Goal: Task Accomplishment & Management: Complete application form

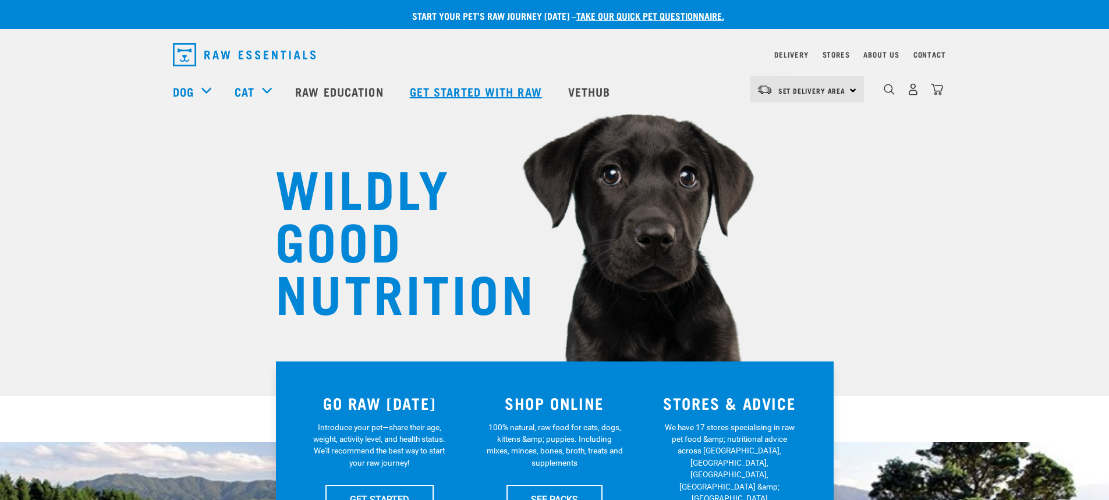
click at [523, 93] on link "Get started with Raw" at bounding box center [477, 91] width 158 height 47
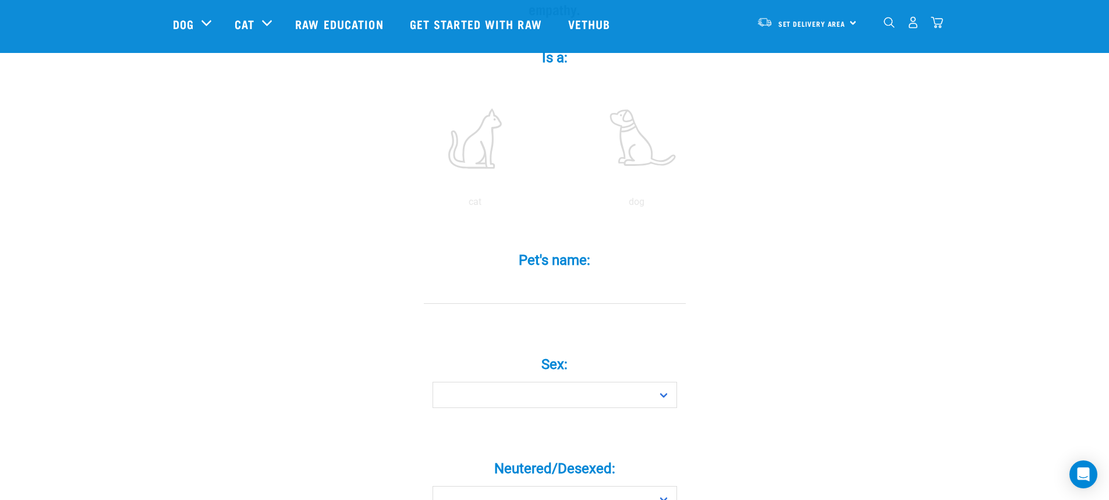
scroll to position [233, 0]
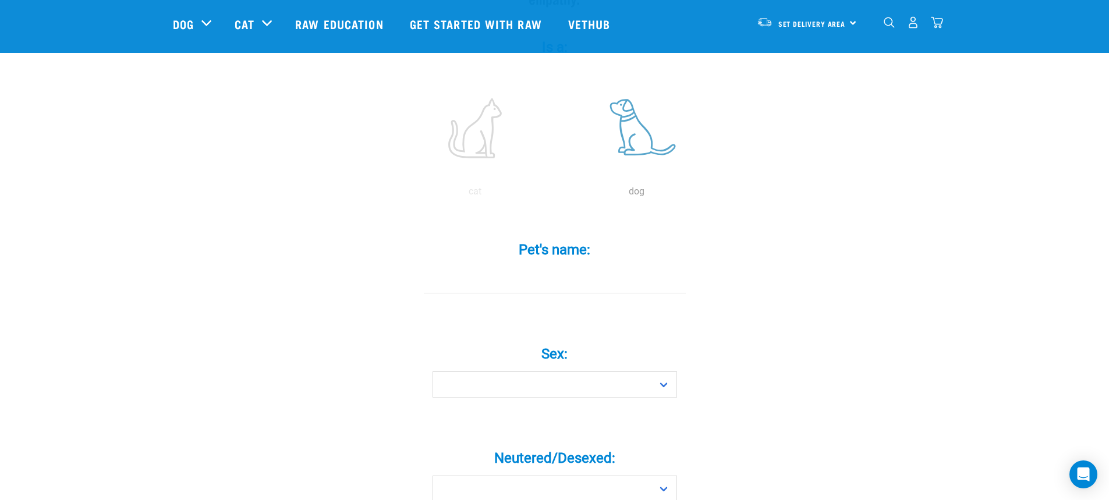
click at [637, 132] on label at bounding box center [636, 128] width 157 height 99
click at [556, 195] on input "radio" at bounding box center [556, 195] width 0 height 0
click at [561, 267] on input "Pet's name: *" at bounding box center [555, 280] width 262 height 26
type input "Jake"
click at [578, 374] on select "Boy Girl" at bounding box center [555, 385] width 245 height 26
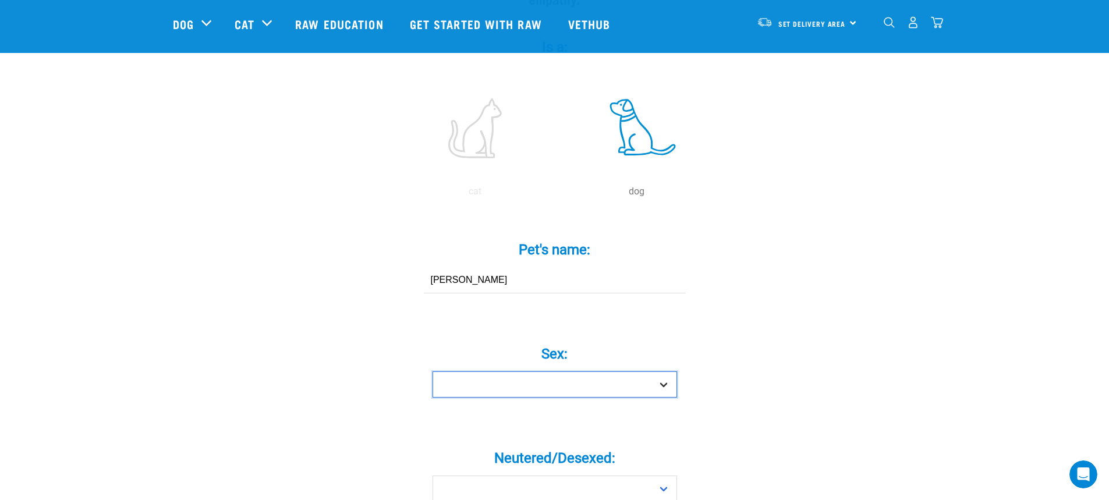
scroll to position [0, 0]
select select "boy"
click at [433, 372] on select "Boy Girl" at bounding box center [555, 385] width 245 height 26
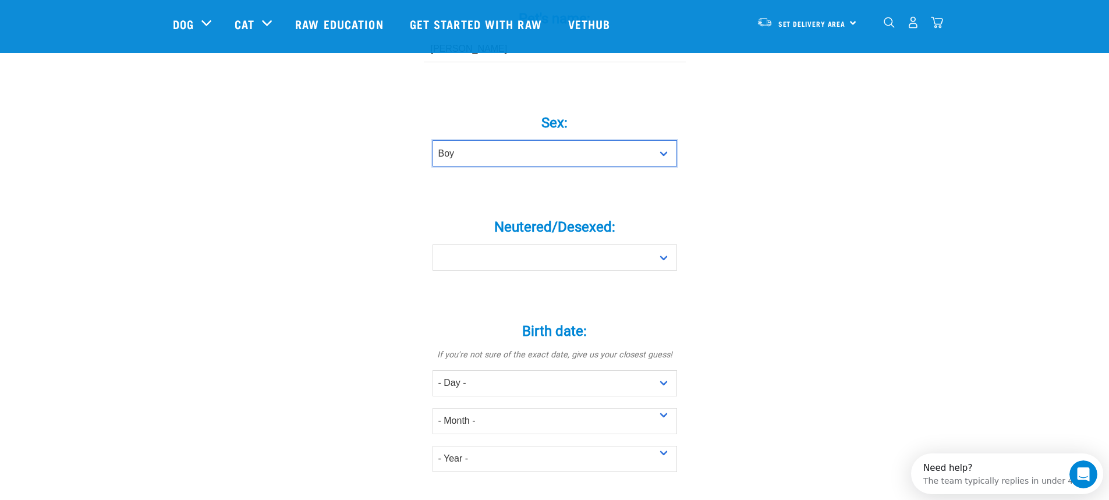
scroll to position [466, 0]
click at [664, 243] on select "Yes No" at bounding box center [555, 256] width 245 height 26
select select "yes"
click at [433, 243] on select "Yes No" at bounding box center [555, 256] width 245 height 26
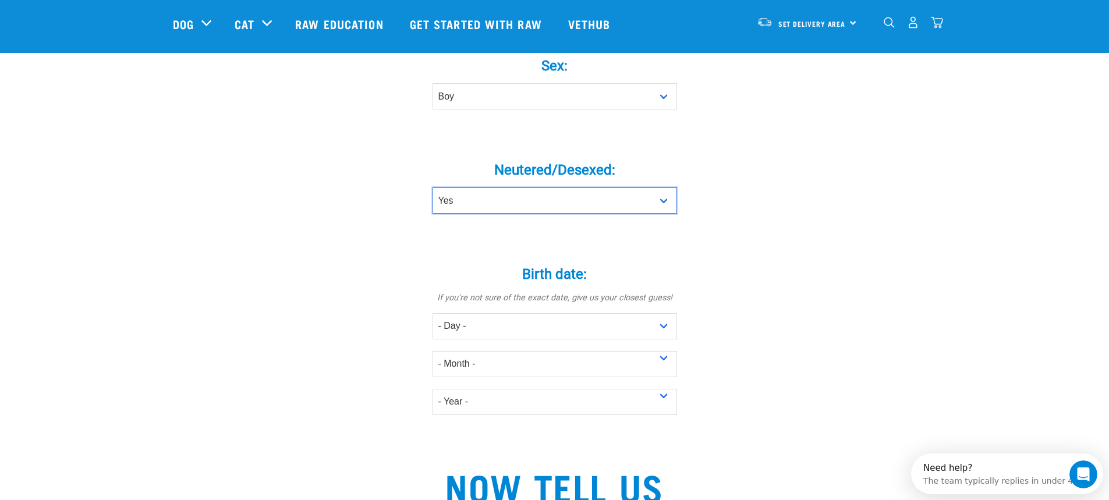
scroll to position [582, 0]
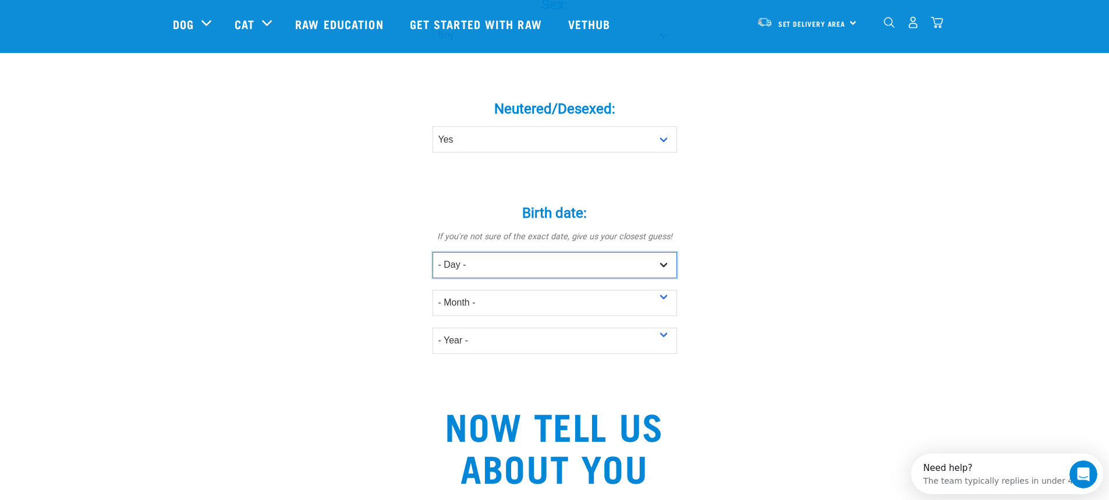
click at [663, 252] on select "- Day - 1 2 3 4 5 6 7 8 9 10 11 12 13 14 15 16 17 18 19 20 21 22 23 24 25 26 27" at bounding box center [555, 265] width 245 height 26
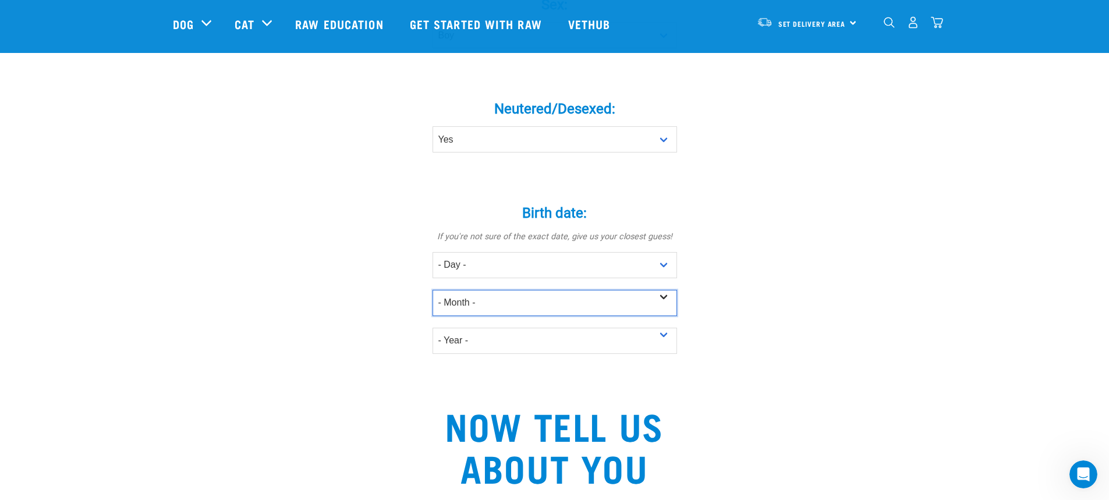
click at [660, 290] on select "- Month - January February March April May June July August September October N…" at bounding box center [555, 303] width 245 height 26
select select "April"
click at [433, 290] on select "- Month - January February March April May June July August September October N…" at bounding box center [555, 303] width 245 height 26
click at [521, 328] on select "- Year - 2025 2024 2023 2022 2021 2020 2019 2018 2017 2016 2015 2014 2013 2012" at bounding box center [555, 341] width 245 height 26
select select "2024"
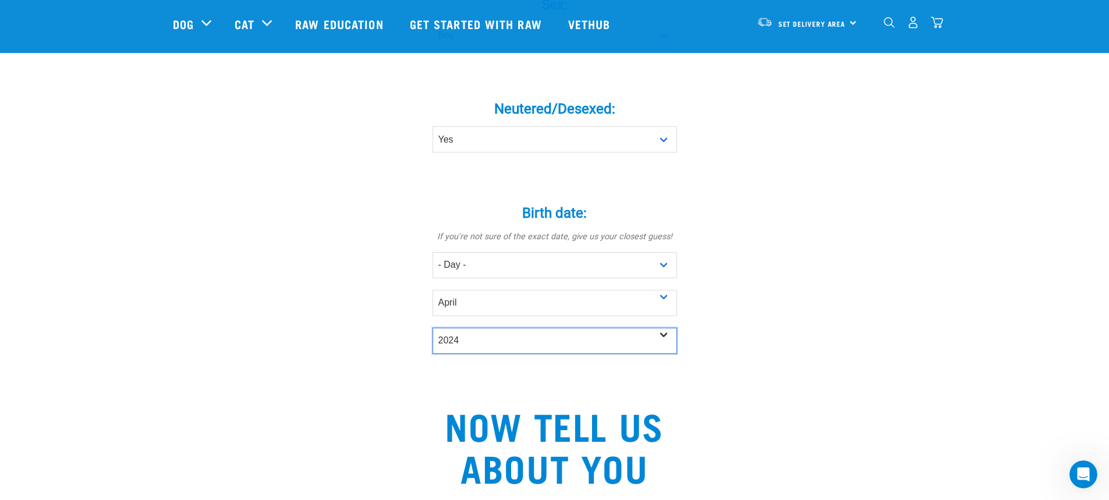
click at [433, 328] on select "- Year - 2025 2024 2023 2022 2021 2020 2019 2018 2017 2016 2015 2014 2013 2012" at bounding box center [555, 341] width 245 height 26
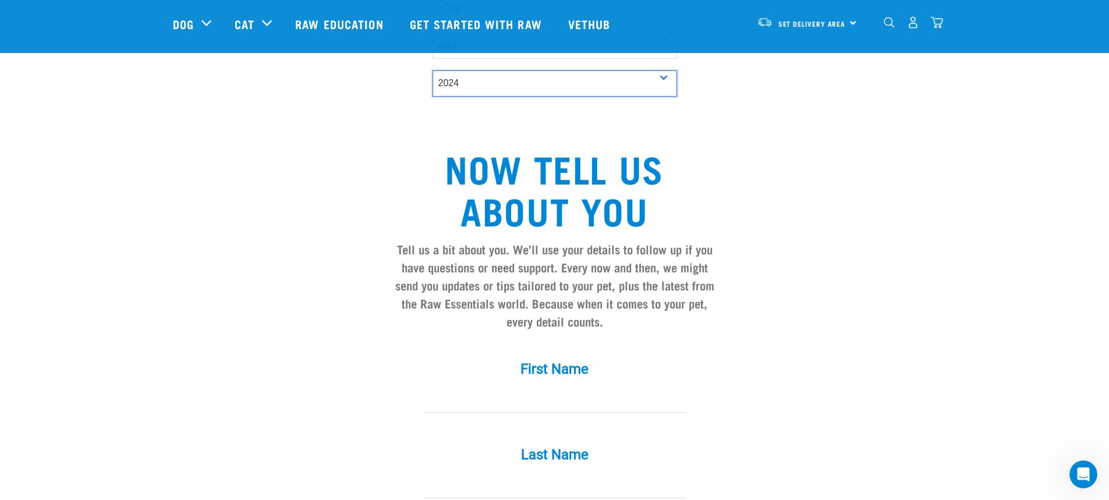
scroll to position [990, 0]
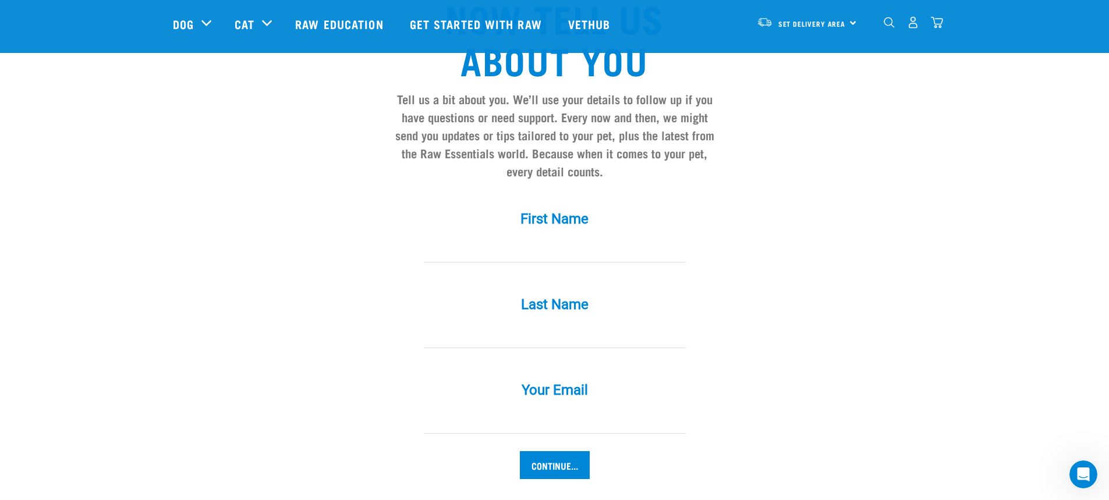
click at [562, 236] on input "First Name *" at bounding box center [555, 249] width 262 height 26
type input "[PERSON_NAME]"
click at [915, 24] on img "dropdown navigation" at bounding box center [913, 22] width 12 height 12
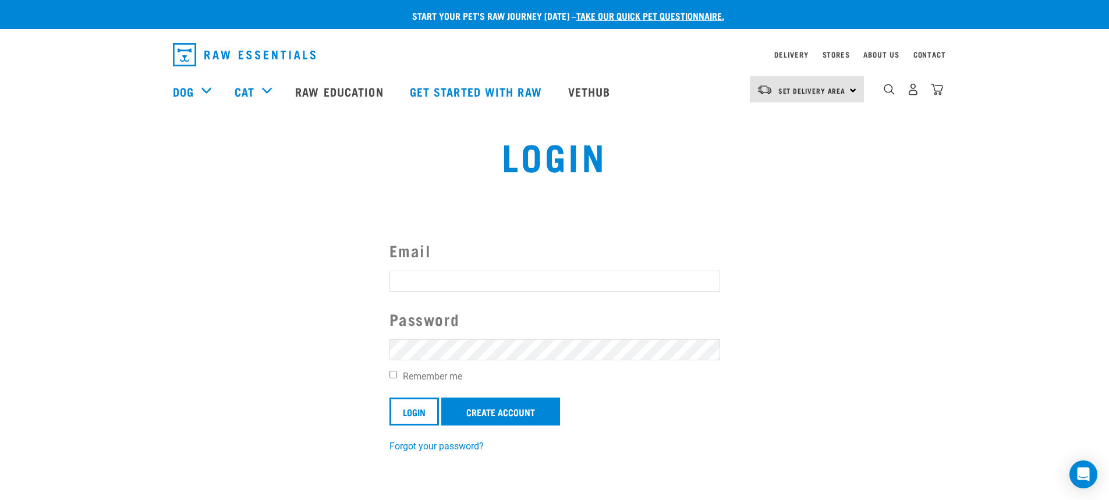
click at [483, 279] on input "Email" at bounding box center [555, 281] width 331 height 21
type input "[EMAIL_ADDRESS][DOMAIN_NAME]"
click at [421, 409] on input "Login" at bounding box center [415, 412] width 50 height 28
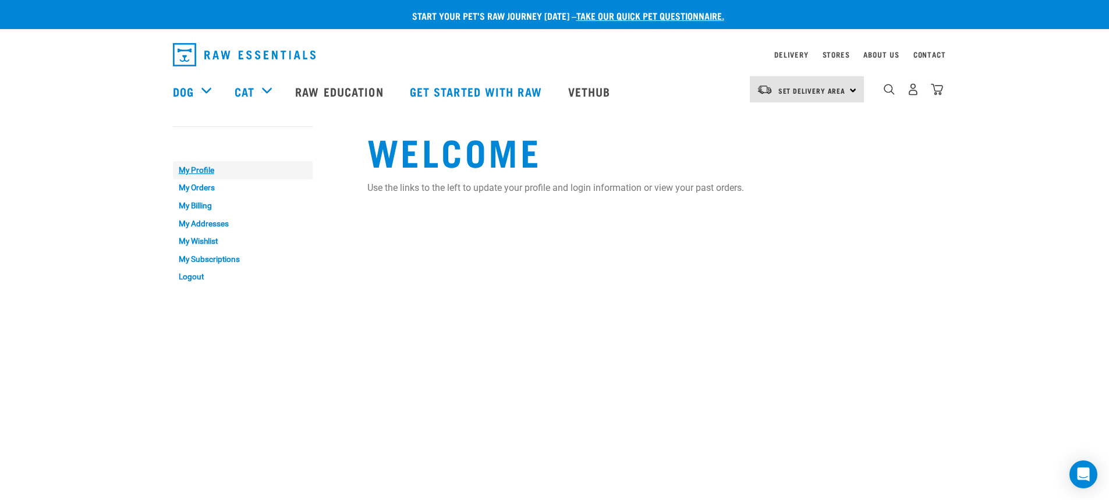
click at [190, 167] on link "My Profile" at bounding box center [243, 170] width 140 height 18
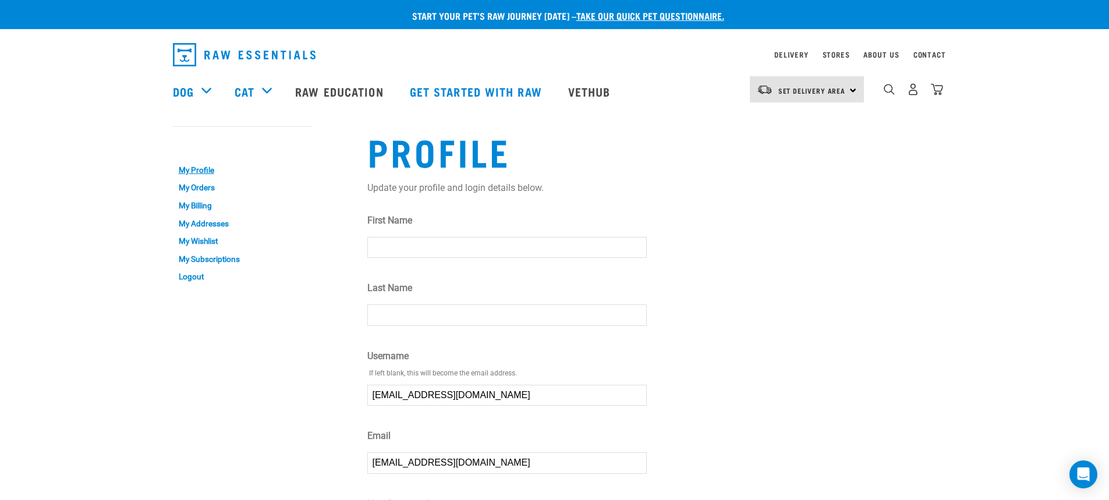
click at [429, 244] on input "First Name" at bounding box center [507, 247] width 280 height 21
type input "[PERSON_NAME]"
click at [431, 319] on input "Last Name" at bounding box center [507, 315] width 280 height 21
type input "du Preez"
click at [204, 185] on link "My Orders" at bounding box center [243, 188] width 140 height 18
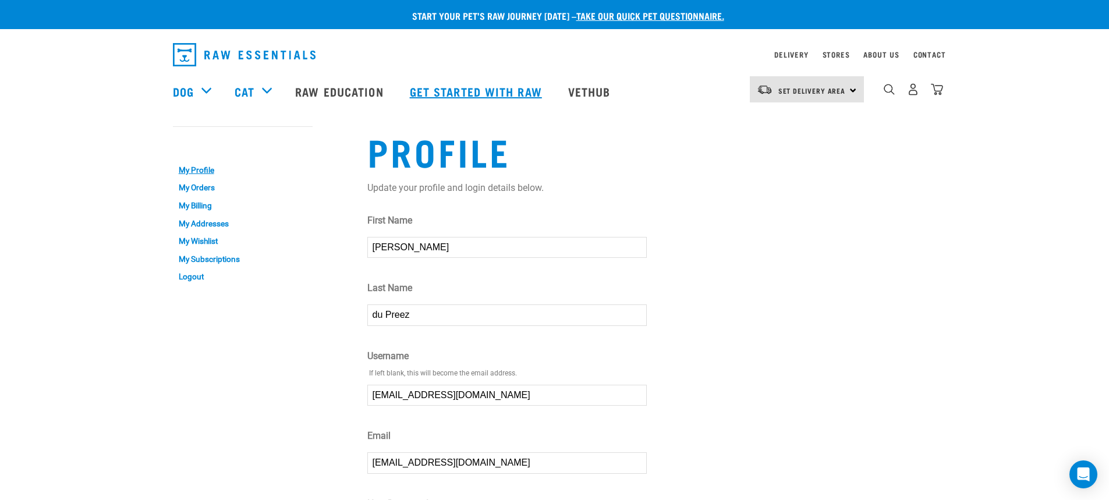
click at [494, 89] on link "Get started with Raw" at bounding box center [477, 91] width 158 height 47
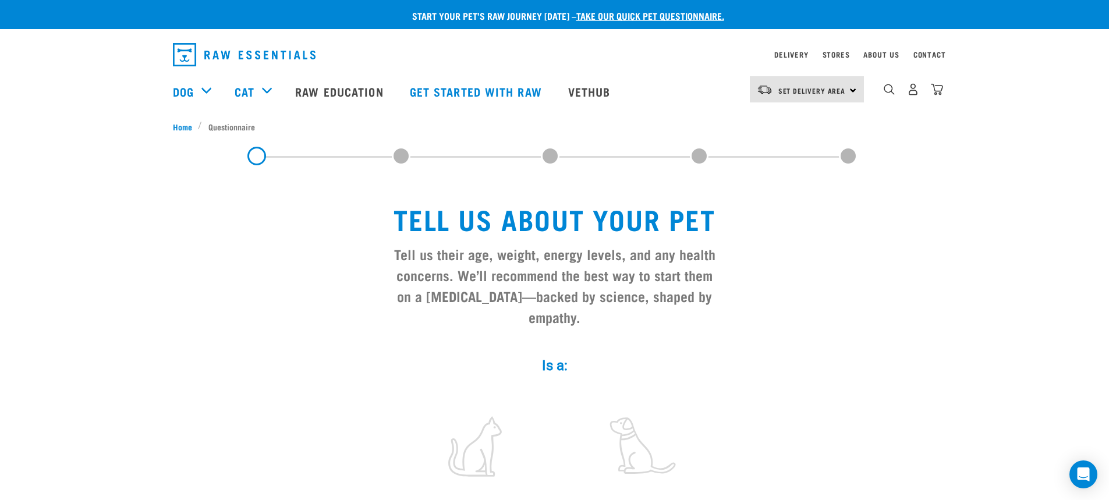
click at [851, 89] on div "Set Delivery Area North Island South Island" at bounding box center [807, 89] width 114 height 26
click at [775, 127] on link "[GEOGRAPHIC_DATA]" at bounding box center [806, 122] width 112 height 26
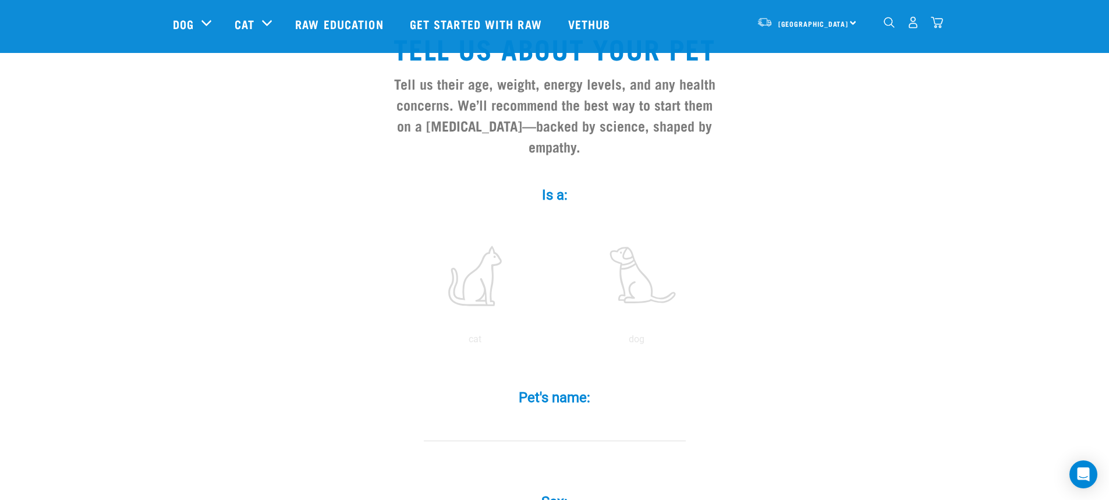
scroll to position [175, 0]
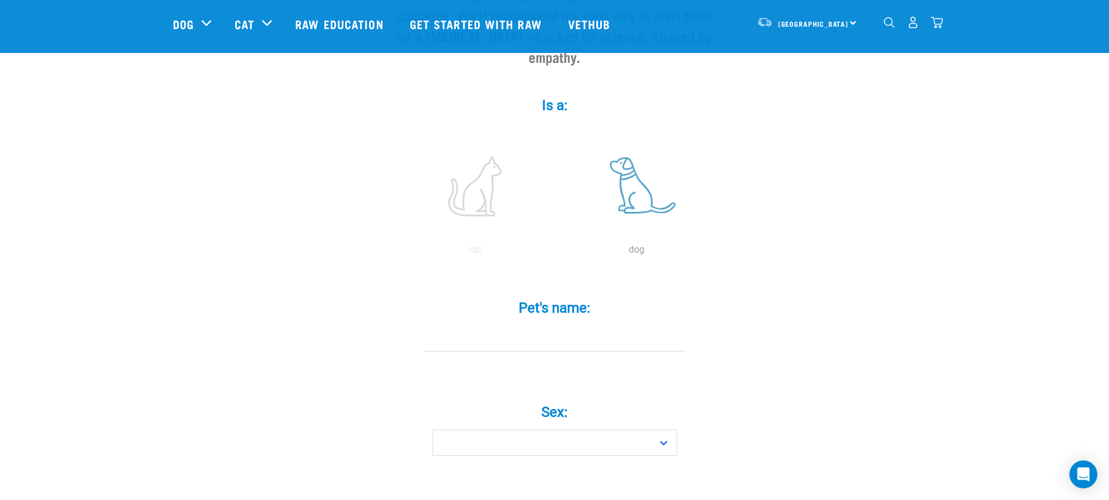
click at [634, 188] on label at bounding box center [636, 186] width 157 height 99
click at [556, 253] on input "radio" at bounding box center [556, 253] width 0 height 0
click at [586, 326] on input "Pet's name: *" at bounding box center [555, 339] width 262 height 26
type input "[PERSON_NAME]"
click at [571, 430] on select "Boy Girl" at bounding box center [555, 443] width 245 height 26
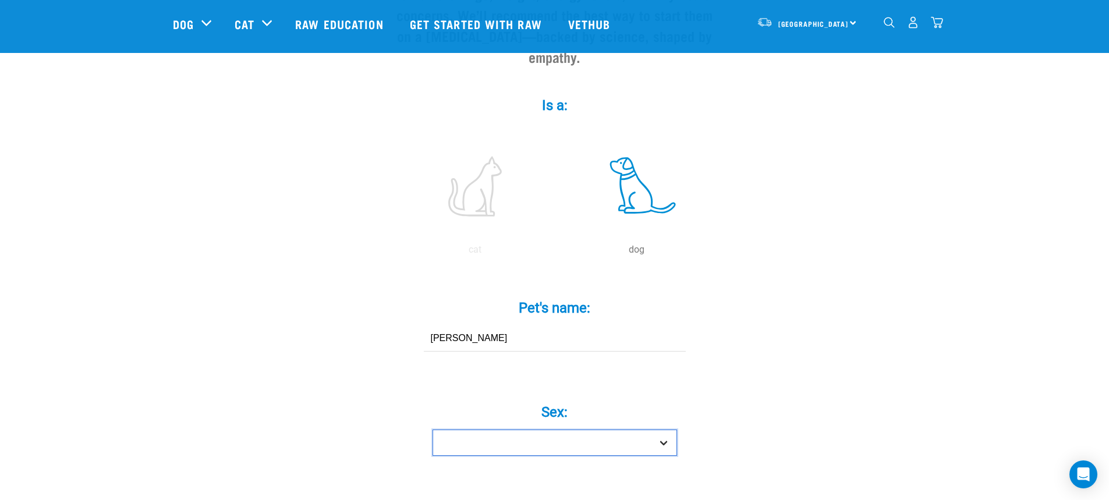
select select "boy"
click at [433, 430] on select "Boy Girl" at bounding box center [555, 443] width 245 height 26
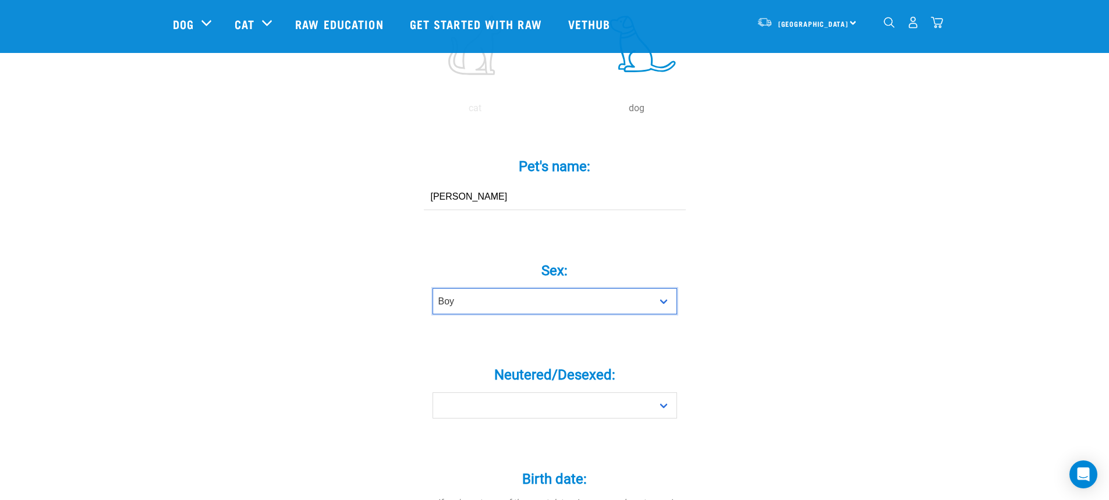
scroll to position [408, 0]
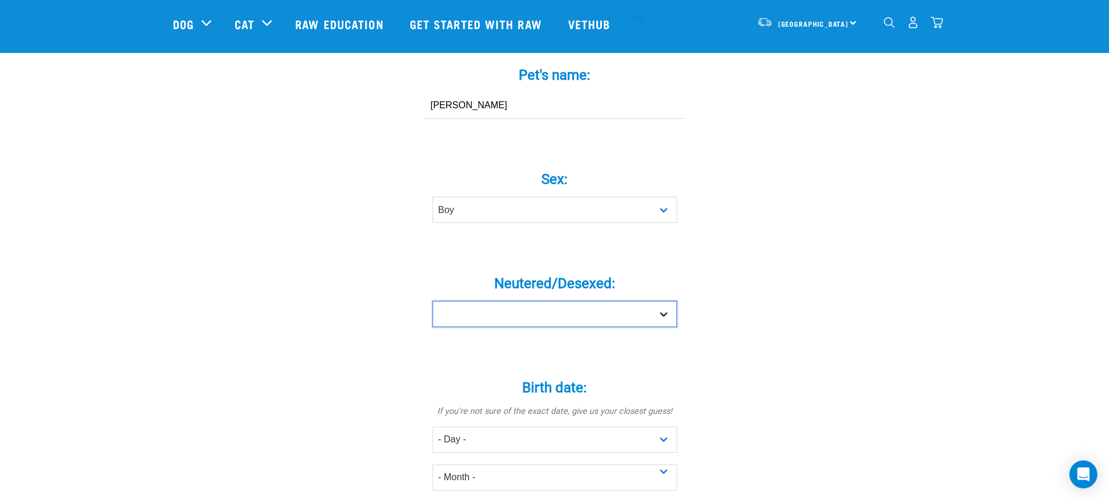
click at [581, 301] on select "Yes No" at bounding box center [555, 314] width 245 height 26
select select "yes"
click at [433, 301] on select "Yes No" at bounding box center [555, 314] width 245 height 26
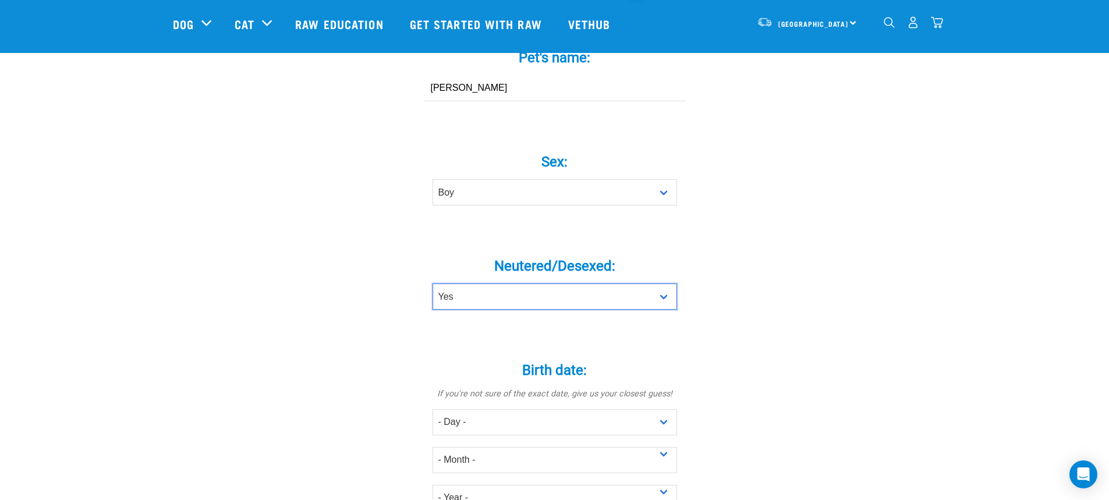
scroll to position [582, 0]
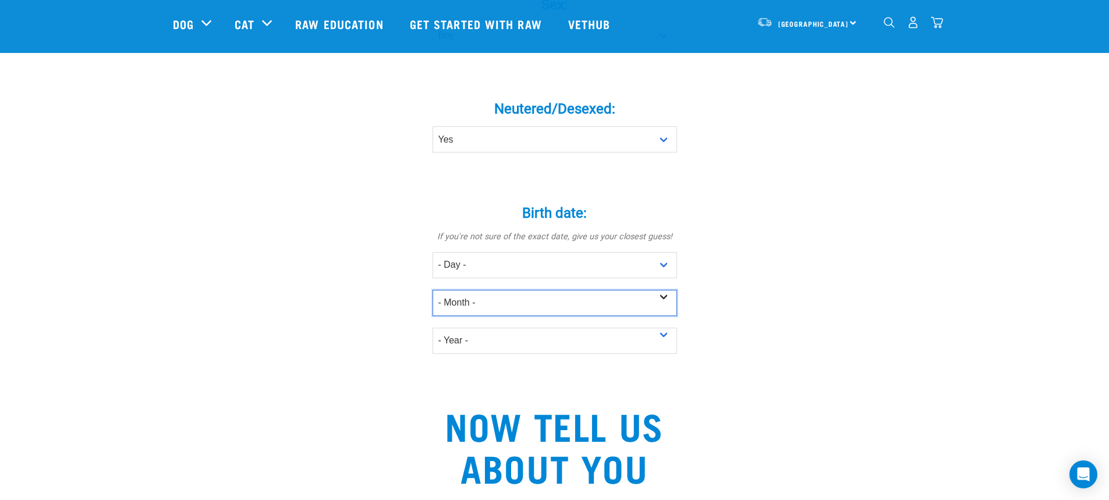
click at [660, 290] on select "- Month - January February March April May June July August September October N…" at bounding box center [555, 303] width 245 height 26
select select "April"
click at [433, 290] on select "- Month - January February March April May June July August September October N…" at bounding box center [555, 303] width 245 height 26
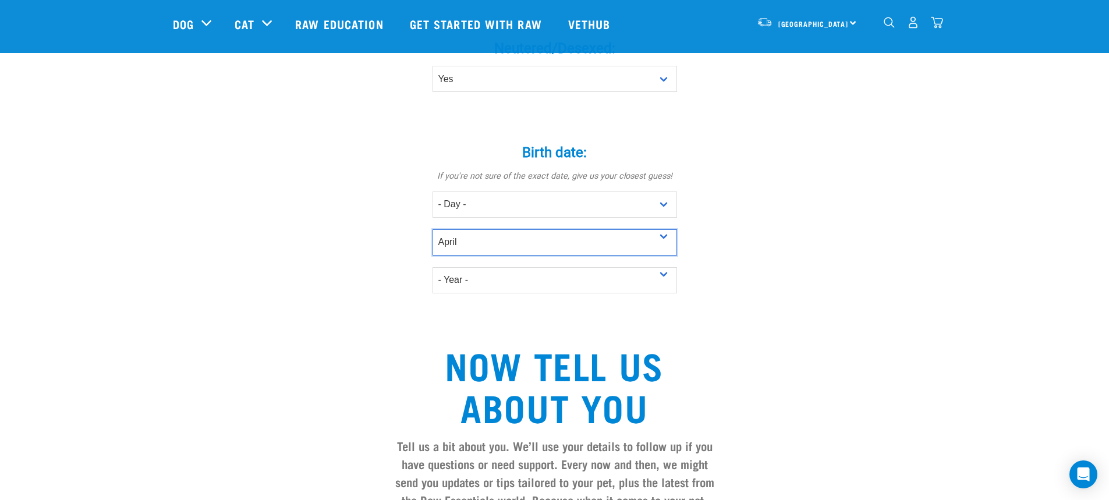
scroll to position [699, 0]
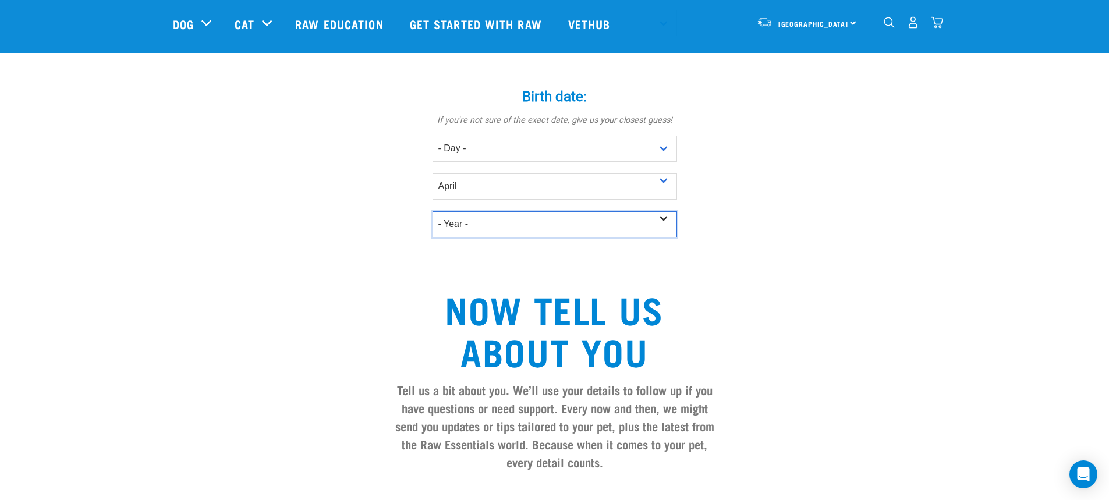
click at [513, 211] on select "- Year - 2025 2024 2023 2022 2021 2020 2019 2018 2017 2016 2015 2014 2013 2012" at bounding box center [555, 224] width 245 height 26
select select "2024"
click at [433, 211] on select "- Year - 2025 2024 2023 2022 2021 2020 2019 2018 2017 2016 2015 2014 2013 2012" at bounding box center [555, 224] width 245 height 26
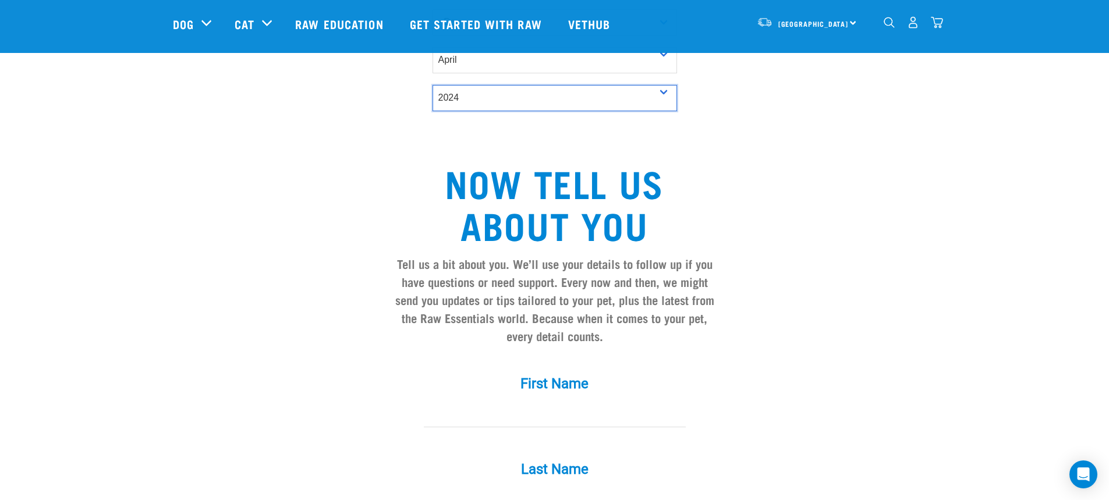
scroll to position [932, 0]
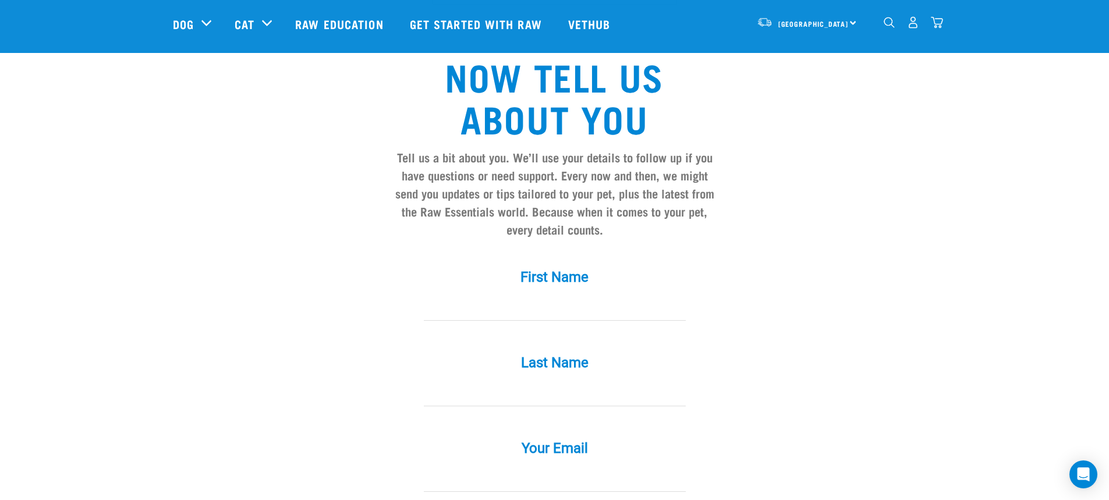
click at [624, 295] on input "First Name *" at bounding box center [555, 308] width 262 height 26
type input "Michelle"
type input "du Preez"
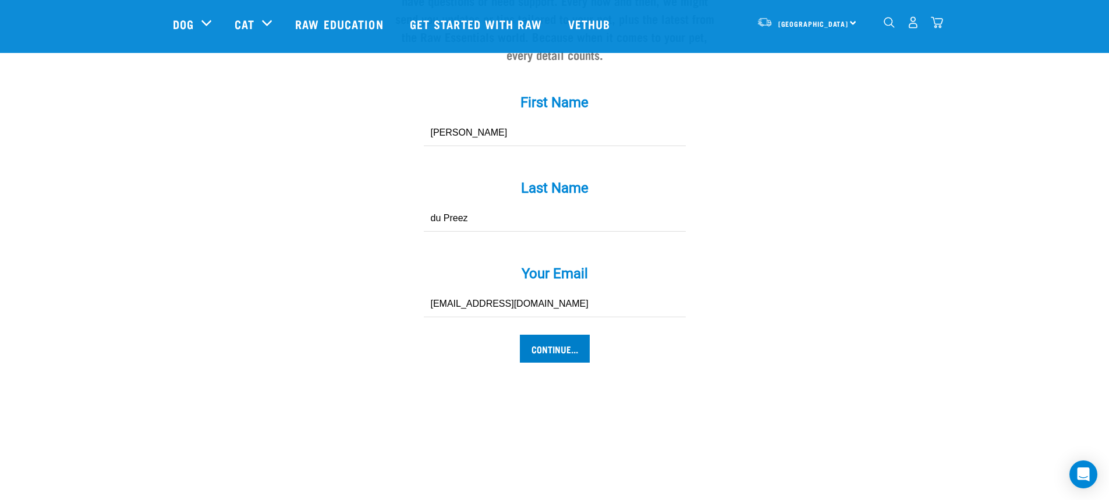
type input "[EMAIL_ADDRESS][DOMAIN_NAME]"
click at [563, 335] on input "Continue..." at bounding box center [555, 349] width 70 height 28
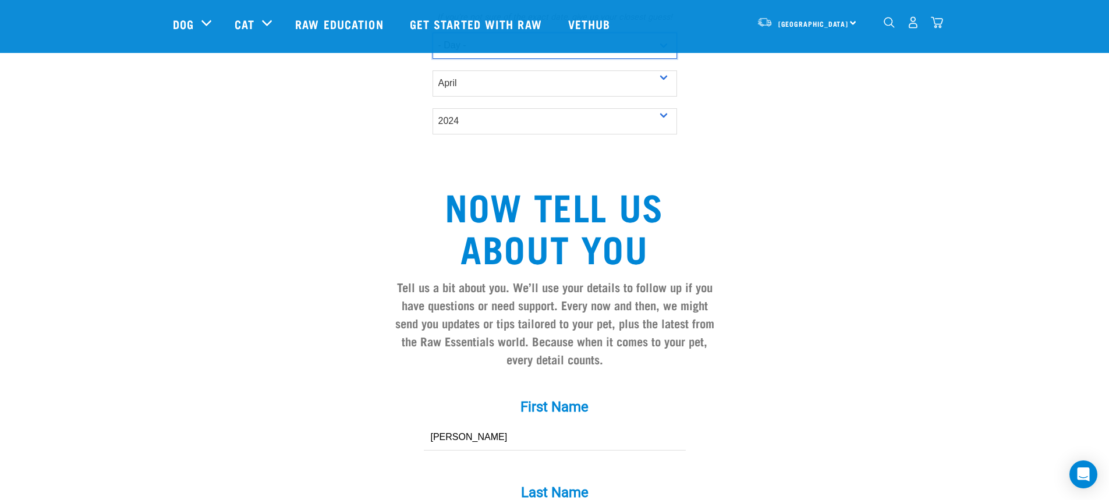
scroll to position [569, 0]
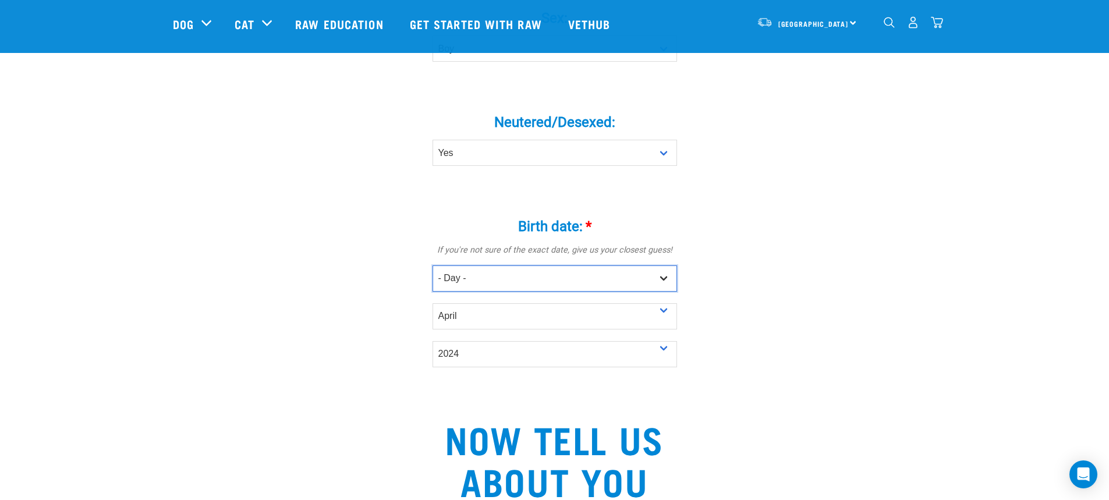
click at [498, 266] on select "- Day - 1 2 3 4 5 6 7 8 9 10 11 12 13 14 15 16 17 18 19 20 21 22 23 24 25 26 27" at bounding box center [555, 279] width 245 height 26
select select "11"
click at [433, 266] on select "- Day - 1 2 3 4 5 6 7 8 9 10 11 12 13 14 15 16 17 18 19 20 21 22 23 24 25 26 27" at bounding box center [555, 279] width 245 height 26
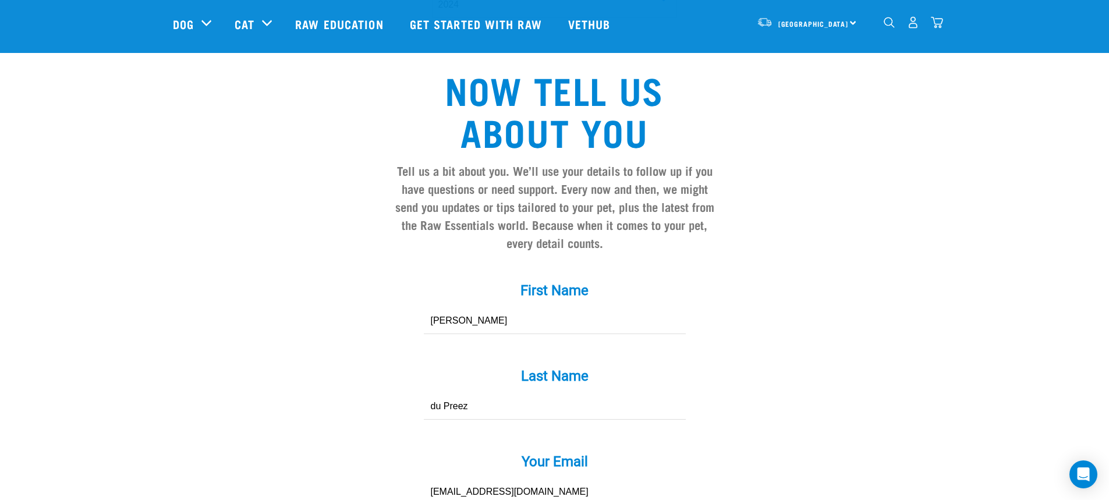
scroll to position [1210, 0]
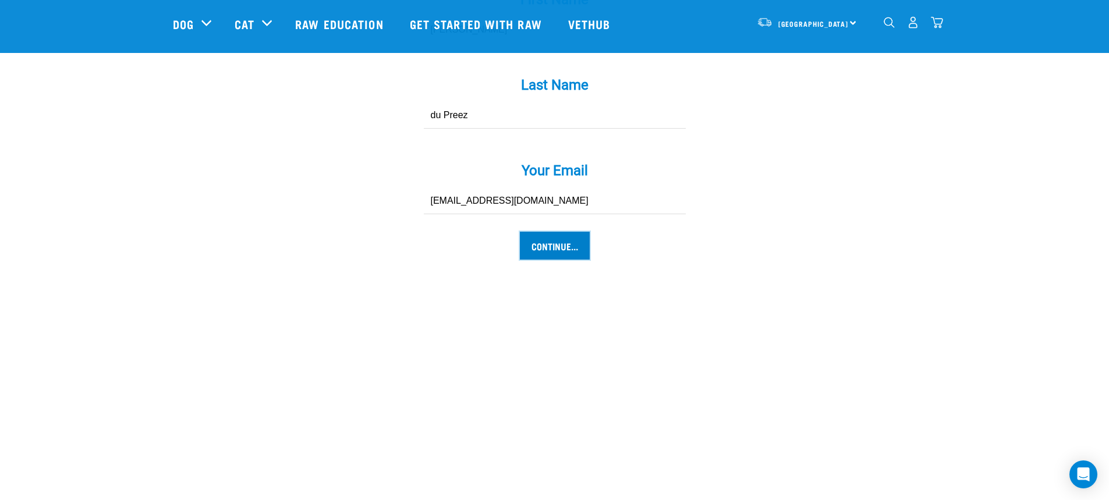
click at [536, 232] on input "Continue..." at bounding box center [555, 246] width 70 height 28
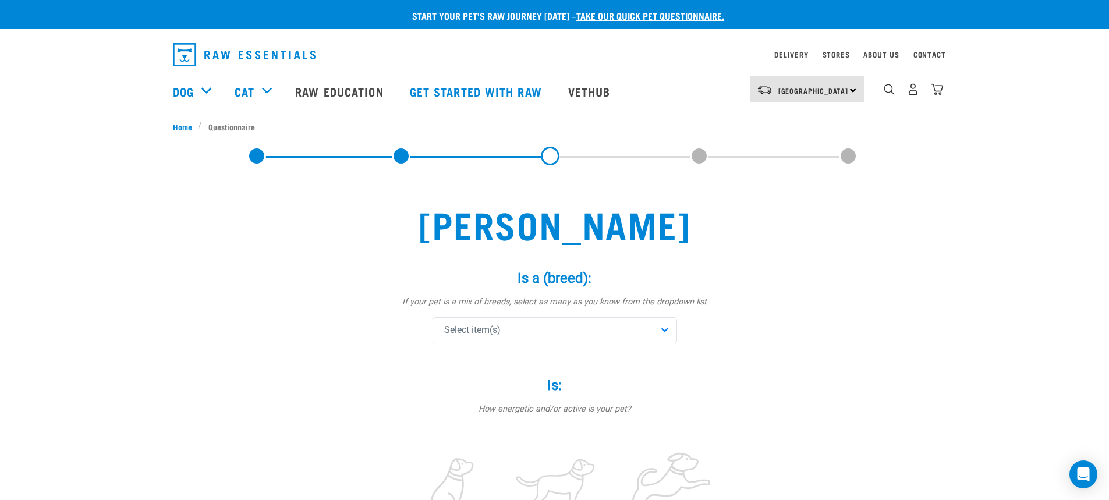
click at [657, 335] on div "Select item(s)" at bounding box center [555, 330] width 245 height 26
click at [500, 363] on input "text" at bounding box center [555, 362] width 239 height 26
type input "c"
type input "bu"
click at [448, 410] on span at bounding box center [447, 412] width 9 height 9
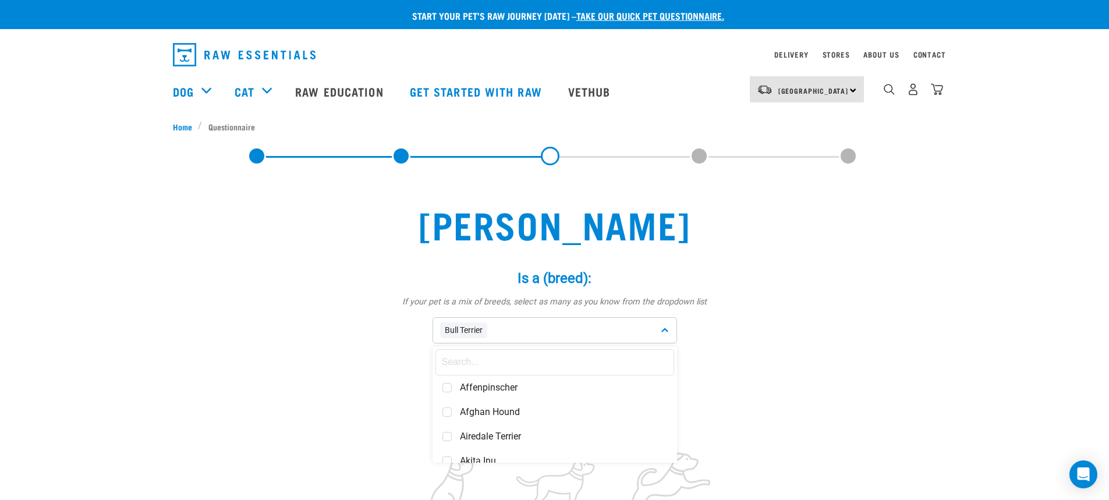
click at [512, 362] on input "text" at bounding box center [555, 362] width 239 height 26
type input "box"
click at [464, 391] on span "Boxer" at bounding box center [563, 388] width 207 height 12
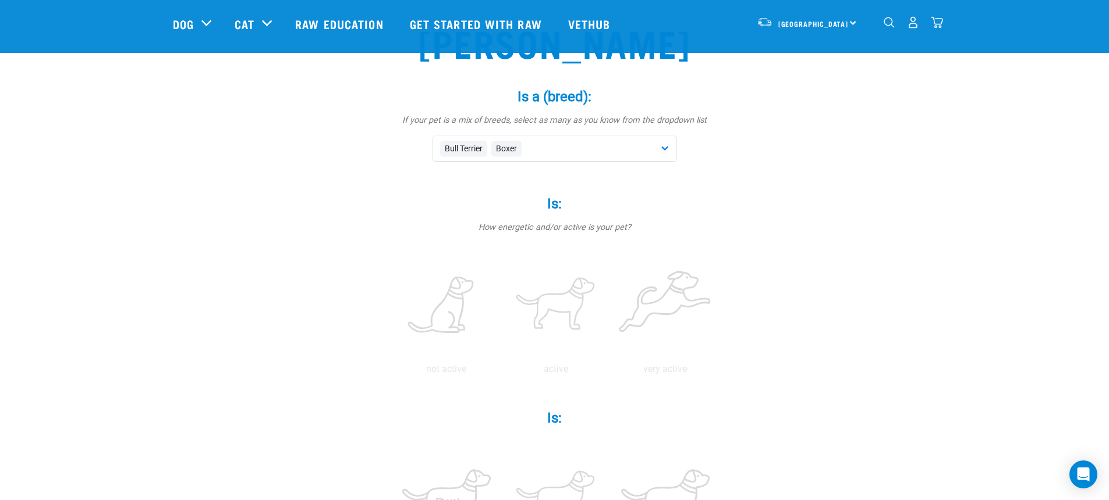
scroll to position [116, 0]
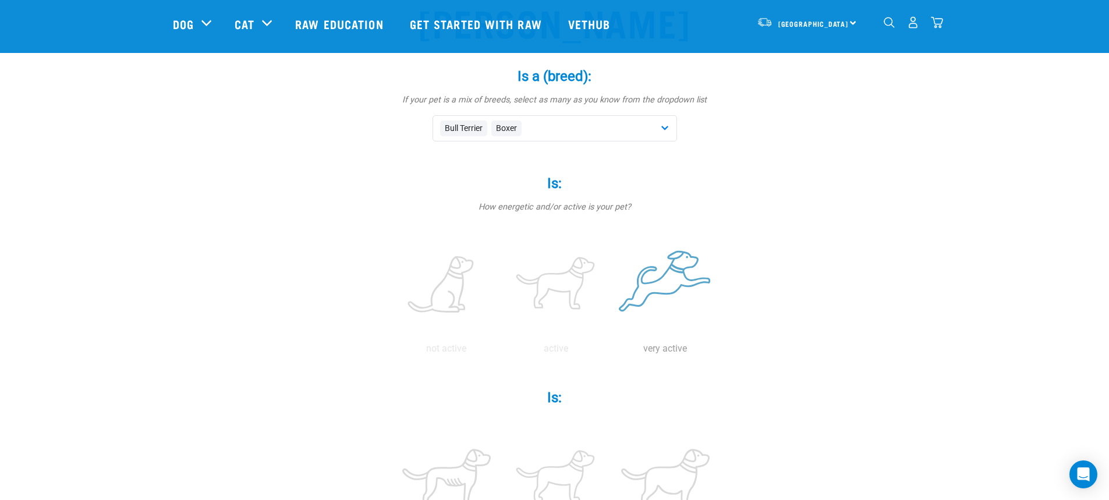
click at [681, 293] on label at bounding box center [665, 285] width 105 height 99
click at [611, 352] on input "radio" at bounding box center [611, 352] width 0 height 0
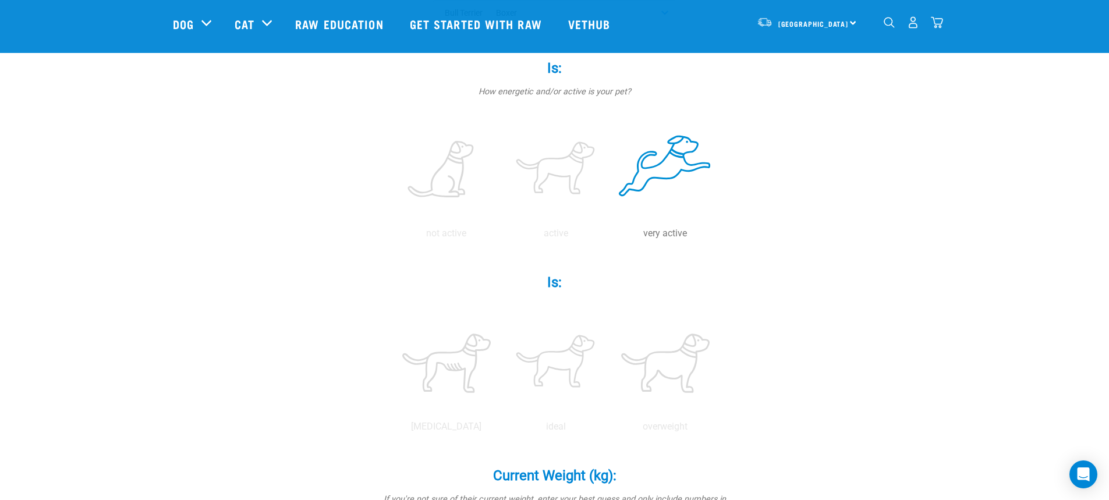
scroll to position [233, 0]
click at [566, 380] on label at bounding box center [556, 362] width 105 height 99
click at [501, 429] on input "radio" at bounding box center [501, 429] width 0 height 0
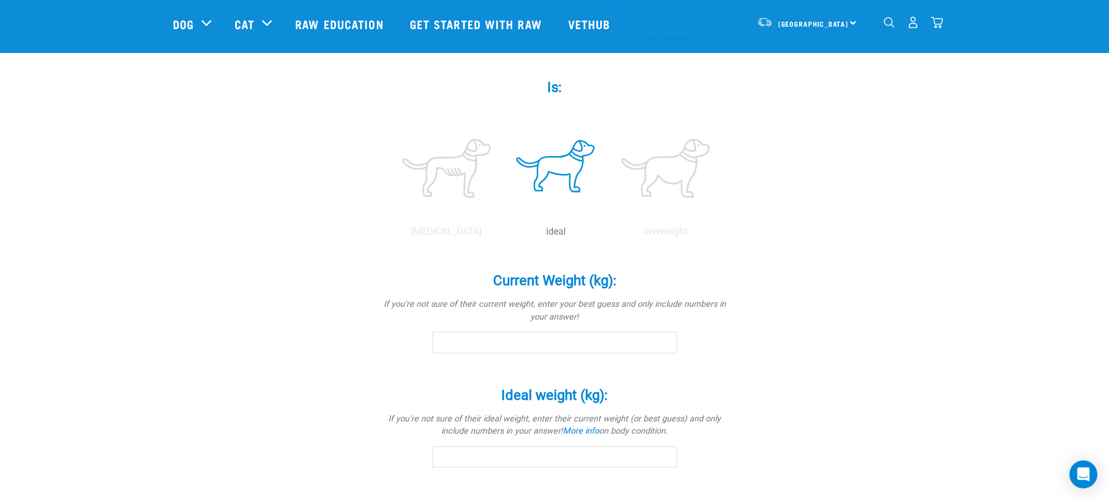
scroll to position [466, 0]
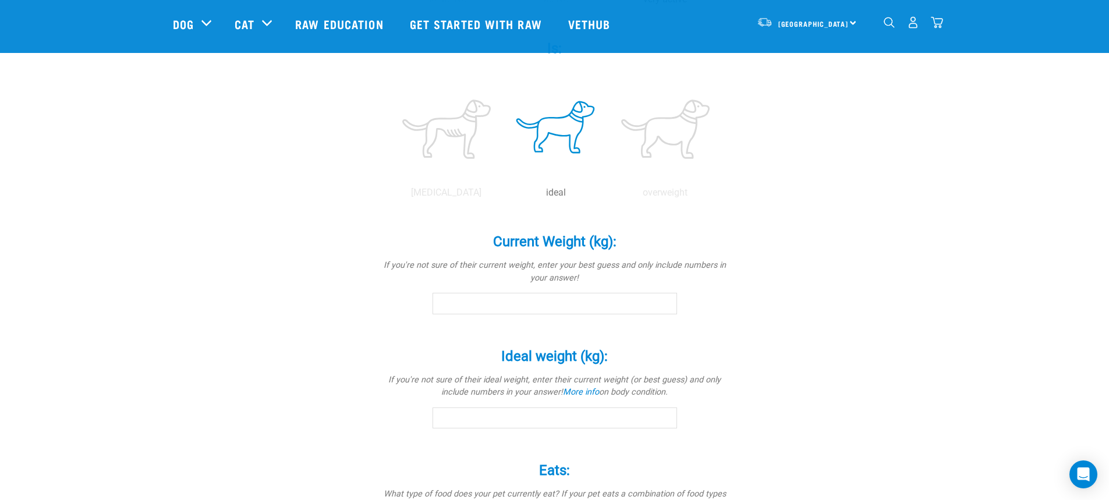
click at [613, 309] on input "Current Weight (kg): *" at bounding box center [555, 303] width 245 height 21
type input "14"
click at [498, 418] on input "Ideal weight (kg): *" at bounding box center [555, 418] width 245 height 21
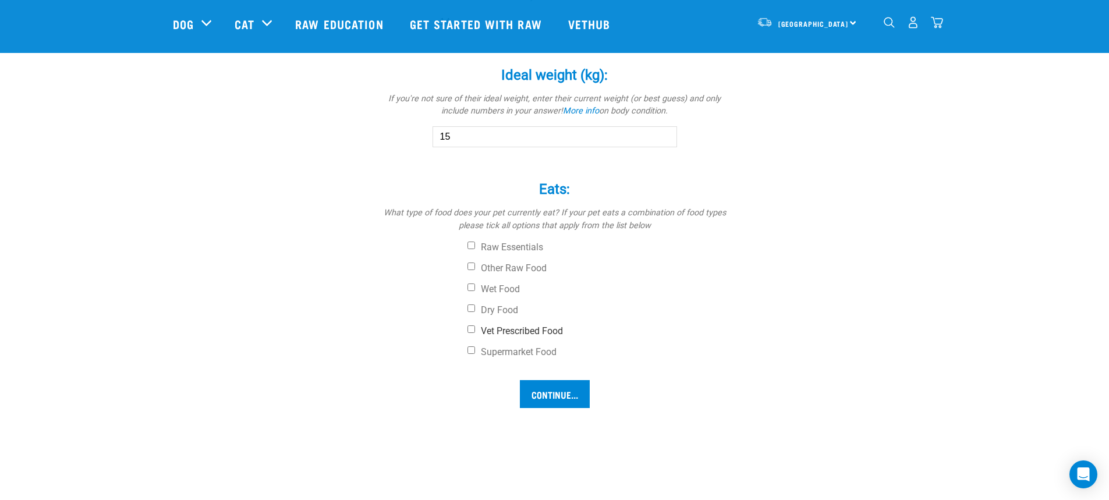
scroll to position [757, 0]
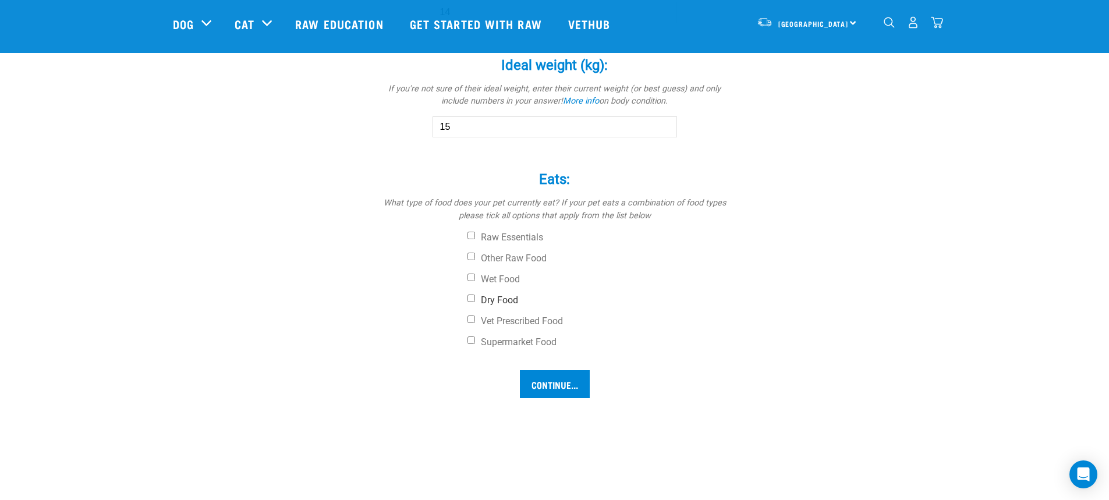
type input "15"
click at [472, 296] on input "Dry Food" at bounding box center [472, 299] width 8 height 8
checkbox input "true"
click at [556, 387] on input "Continue..." at bounding box center [555, 384] width 70 height 28
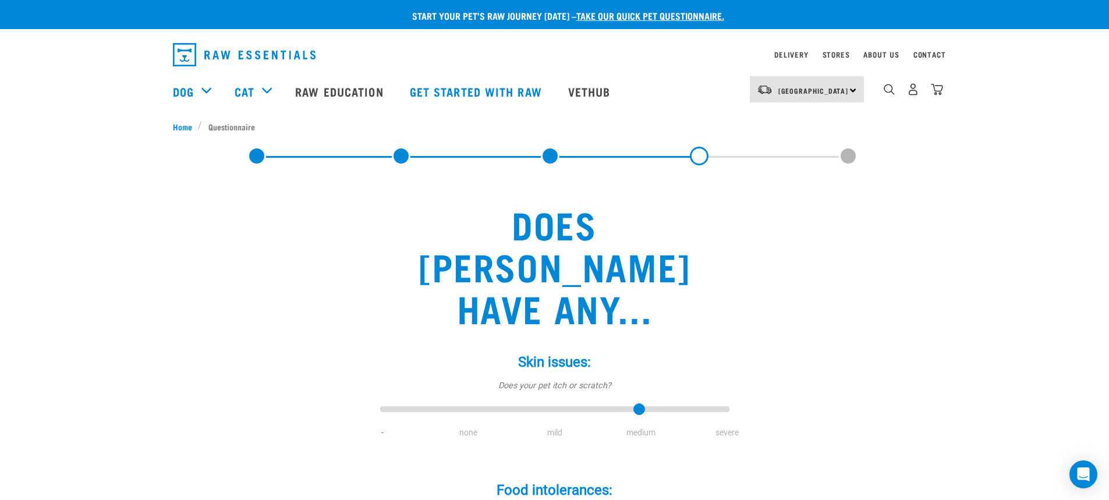
type input "3"
click at [644, 402] on input "range" at bounding box center [554, 410] width 349 height 16
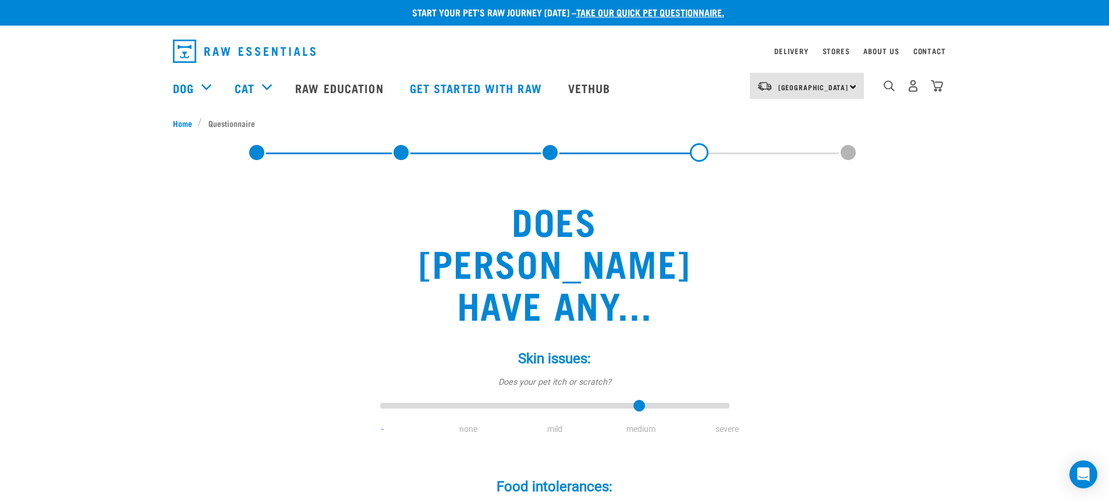
scroll to position [116, 0]
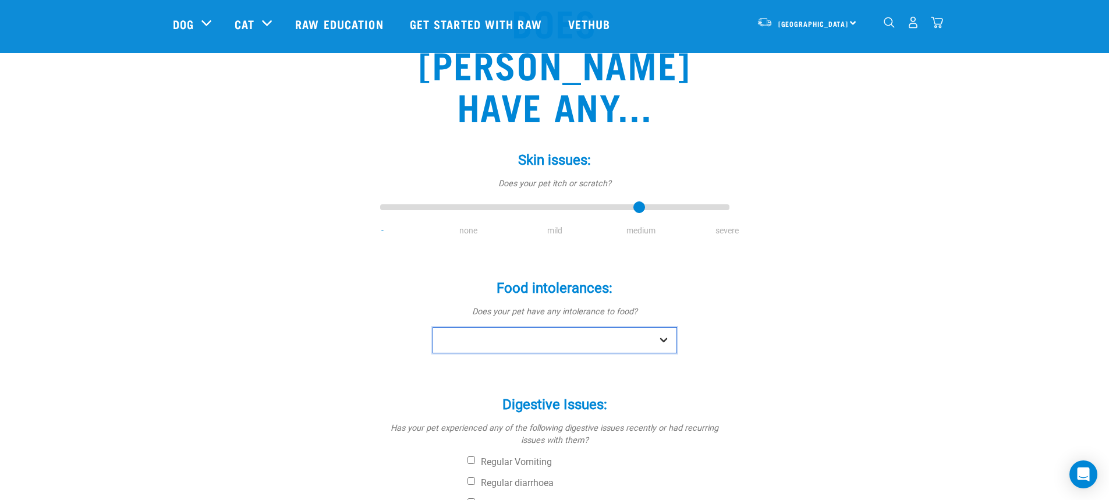
click at [654, 327] on select "No Yes" at bounding box center [555, 340] width 245 height 26
select select "yes"
click at [433, 327] on select "No Yes" at bounding box center [555, 340] width 245 height 26
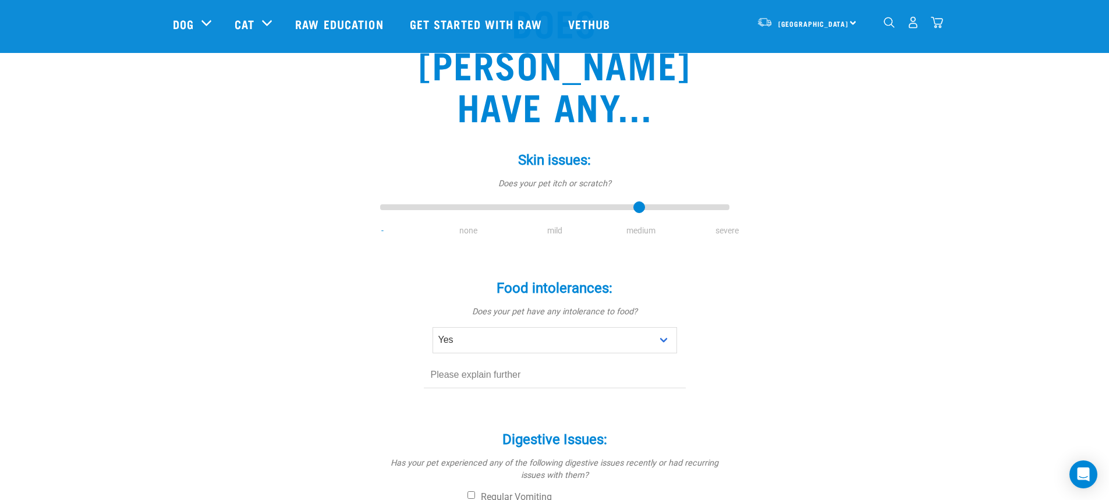
click at [531, 362] on input "text" at bounding box center [555, 375] width 262 height 26
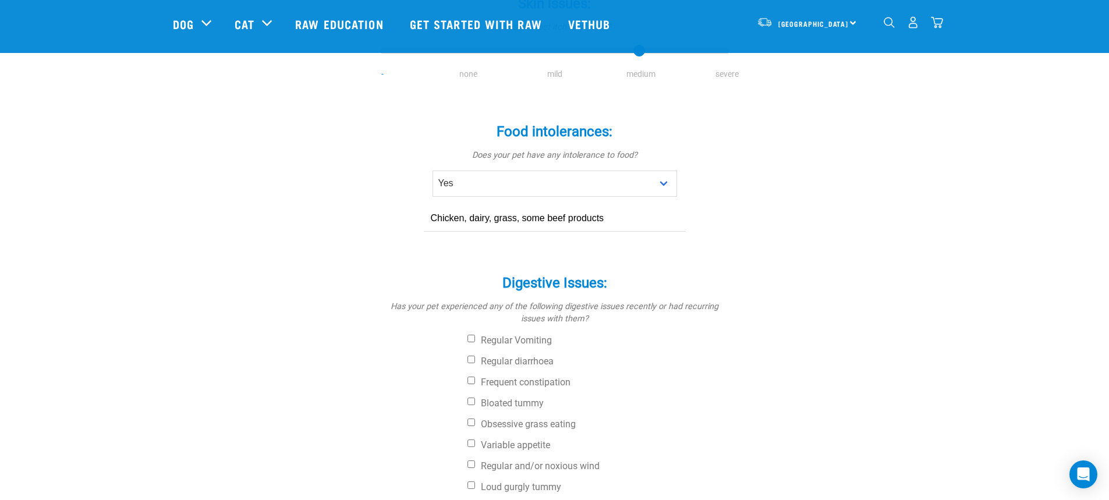
scroll to position [291, 0]
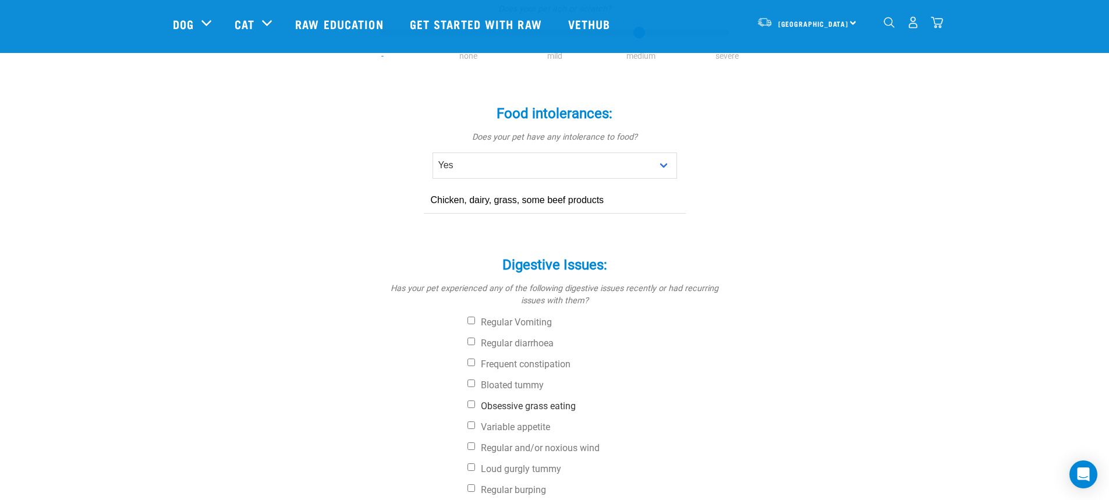
type input "Chicken, dairy, grass, some beef products"
click at [469, 401] on input "Obsessive grass eating" at bounding box center [472, 405] width 8 height 8
checkbox input "true"
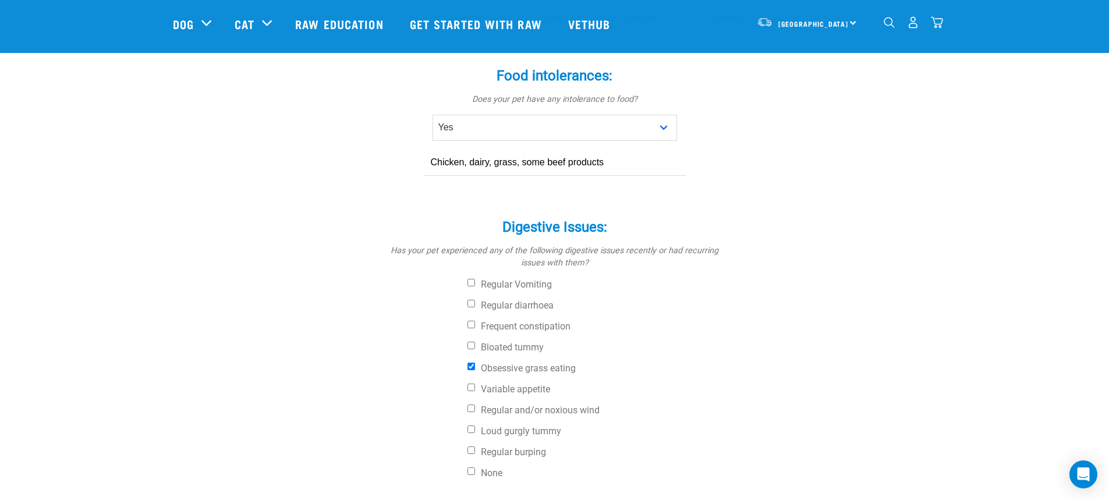
scroll to position [349, 0]
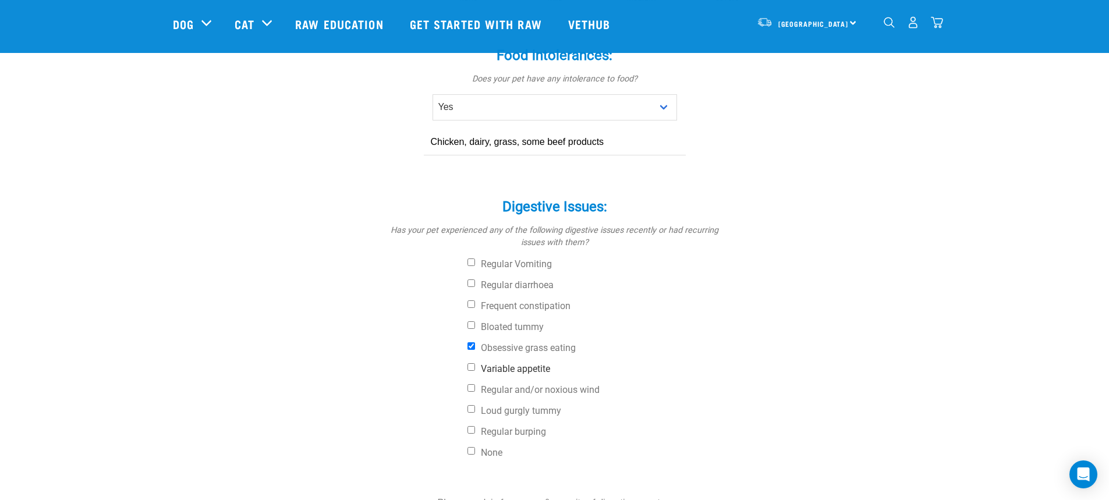
click at [470, 363] on input "Variable appetite" at bounding box center [472, 367] width 8 height 8
checkbox input "true"
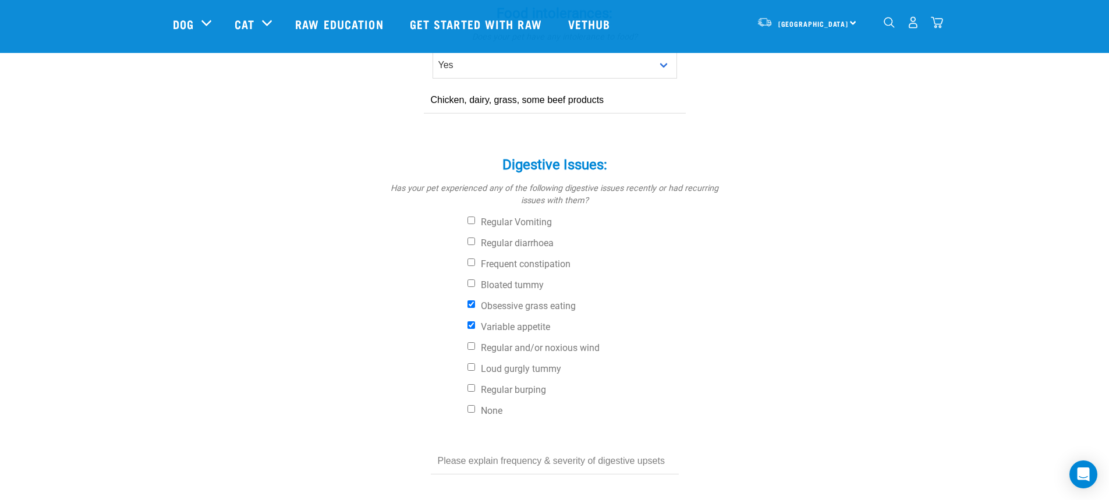
scroll to position [466, 0]
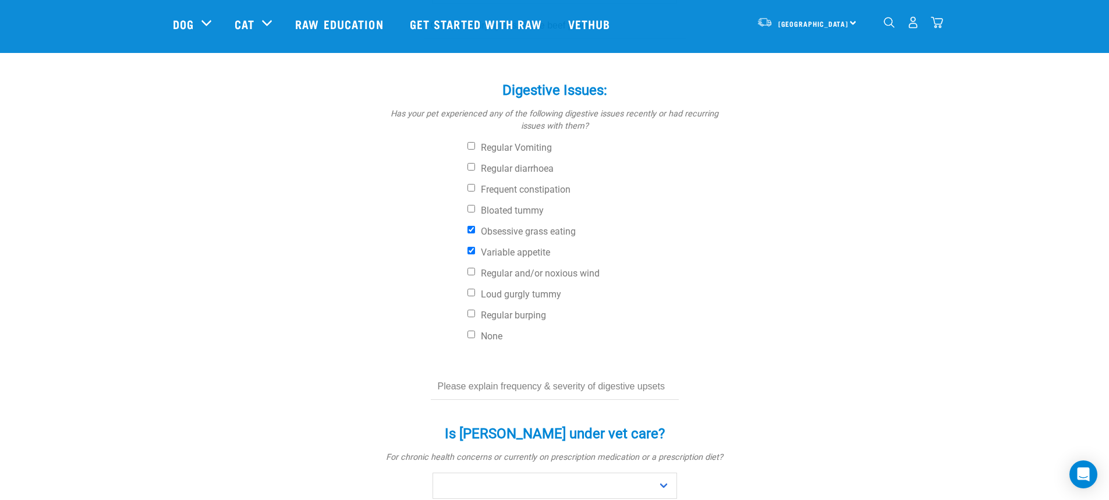
click at [598, 374] on input "text" at bounding box center [555, 387] width 248 height 26
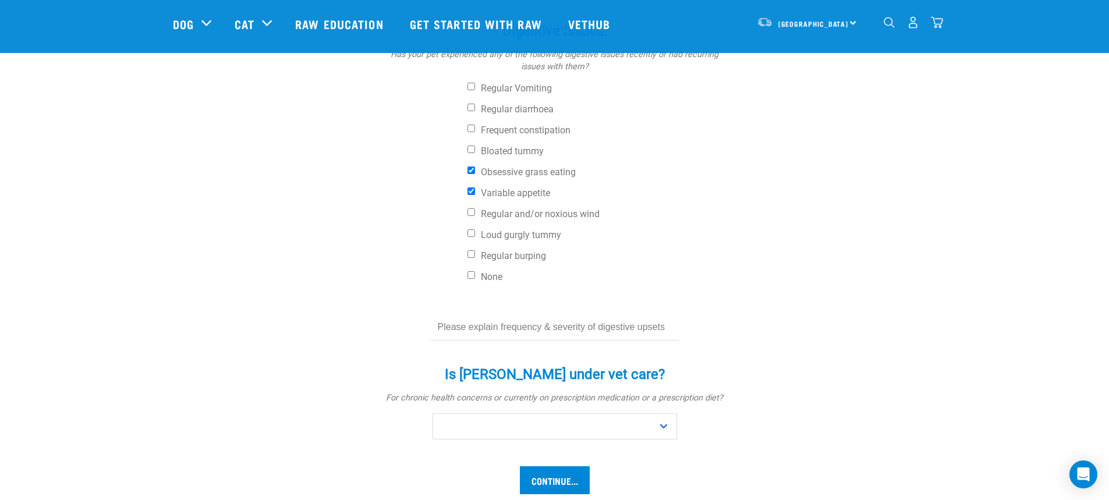
scroll to position [582, 0]
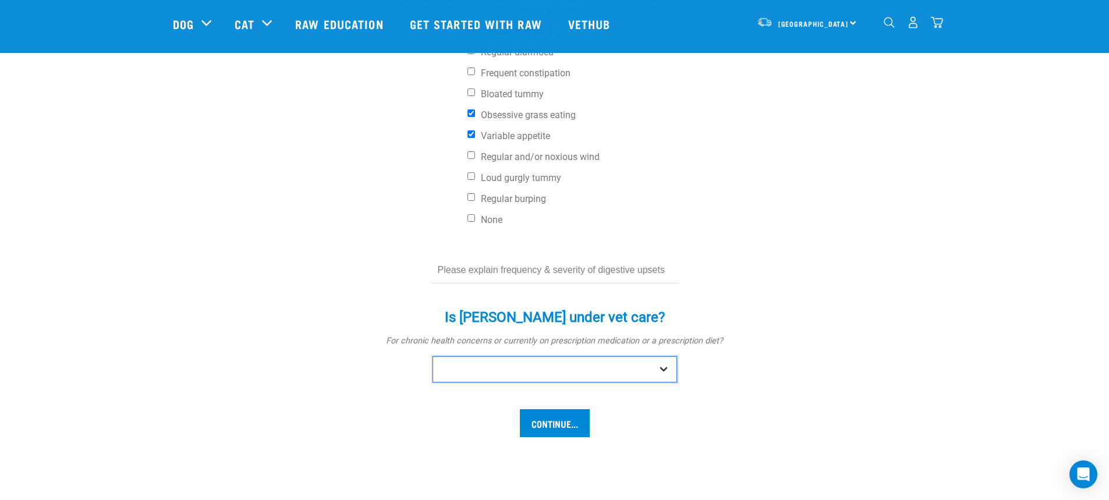
click at [664, 356] on select "No Yes" at bounding box center [555, 369] width 245 height 26
select select "no"
click at [433, 356] on select "No Yes" at bounding box center [555, 369] width 245 height 26
click at [564, 409] on input "Continue..." at bounding box center [555, 423] width 70 height 28
